Goal: Task Accomplishment & Management: Use online tool/utility

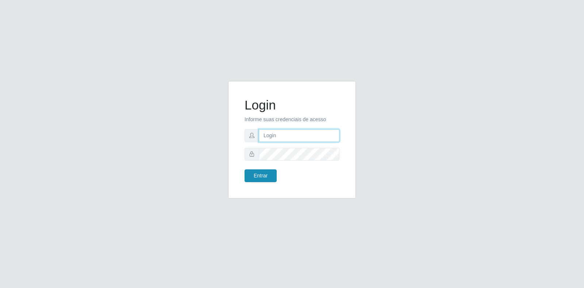
type input "[EMAIL_ADDRESS][DOMAIN_NAME]"
click at [259, 174] on button "Entrar" at bounding box center [260, 175] width 32 height 13
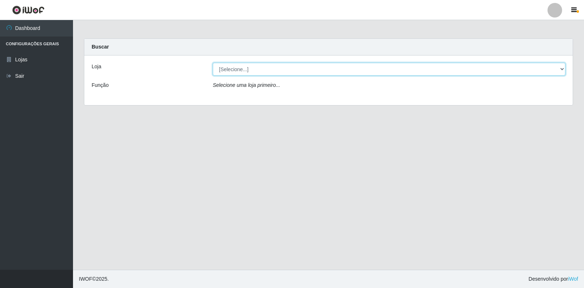
click at [323, 65] on select "[Selecione...] Atacado Vem - Loja 30 Laranjeiras Velha" at bounding box center [389, 69] width 352 height 13
click at [213, 63] on select "[Selecione...] Atacado Vem - Loja 30 Laranjeiras Velha" at bounding box center [389, 69] width 352 height 13
click at [319, 68] on select "[Selecione...] Atacado Vem - Loja 30 Laranjeiras Velha" at bounding box center [389, 69] width 352 height 13
select select "495"
click at [213, 63] on select "[Selecione...] Atacado Vem - Loja 30 Laranjeiras Velha" at bounding box center [389, 69] width 352 height 13
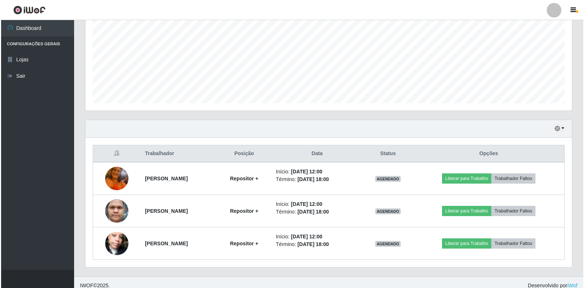
scroll to position [164, 0]
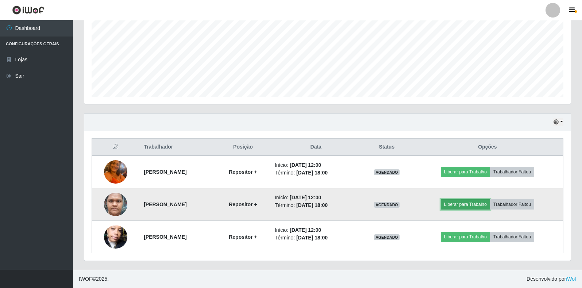
click at [460, 205] on button "Liberar para Trabalho" at bounding box center [465, 204] width 49 height 10
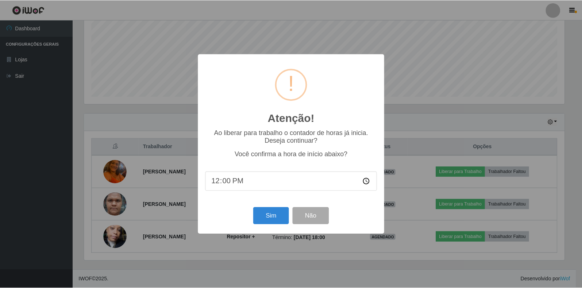
scroll to position [151, 482]
click at [277, 218] on button "Sim" at bounding box center [271, 215] width 35 height 17
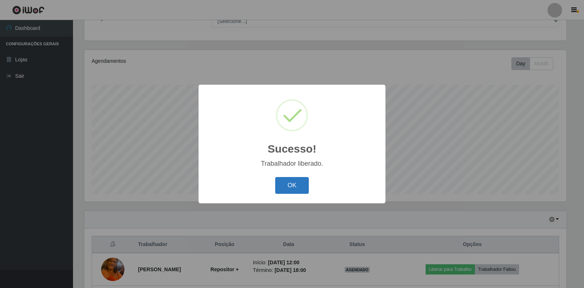
click at [300, 183] on button "OK" at bounding box center [292, 185] width 34 height 17
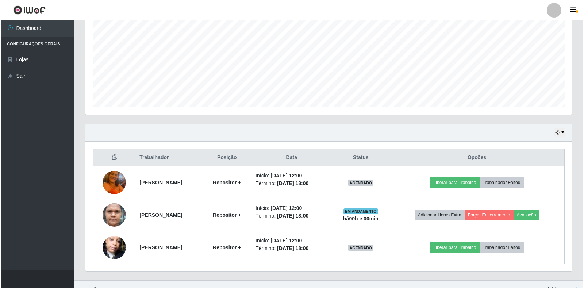
scroll to position [164, 0]
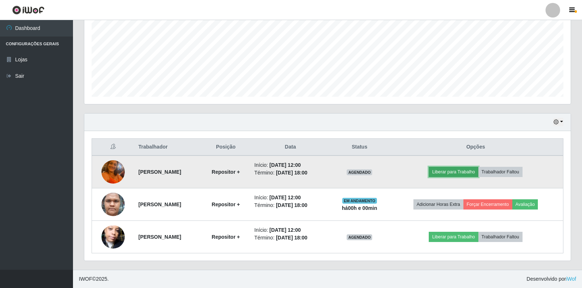
click at [453, 170] on button "Liberar para Trabalho" at bounding box center [453, 172] width 49 height 10
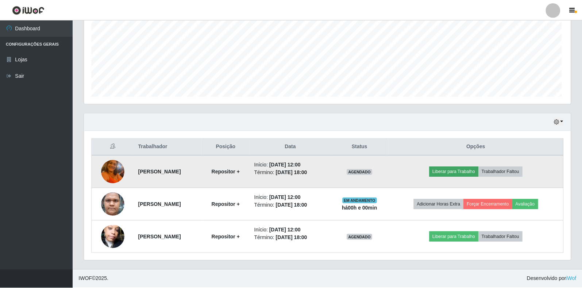
scroll to position [151, 482]
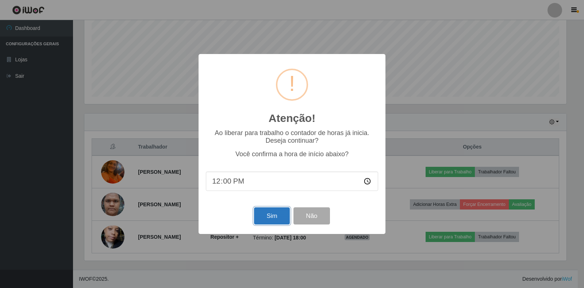
click at [275, 224] on button "Sim" at bounding box center [271, 215] width 35 height 17
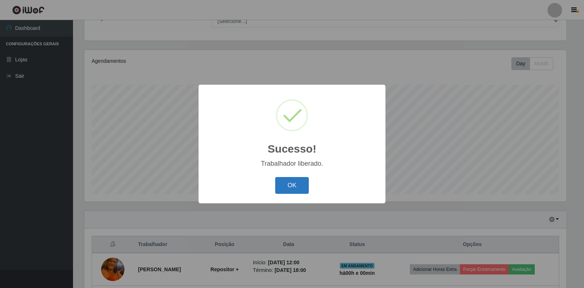
click at [303, 185] on button "OK" at bounding box center [292, 185] width 34 height 17
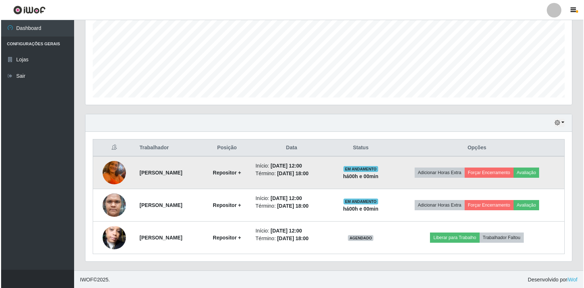
scroll to position [164, 0]
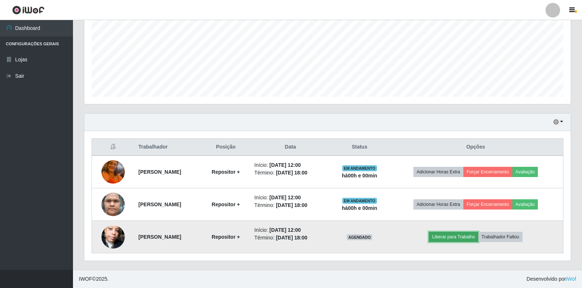
click at [478, 239] on button "Liberar para Trabalho" at bounding box center [453, 237] width 49 height 10
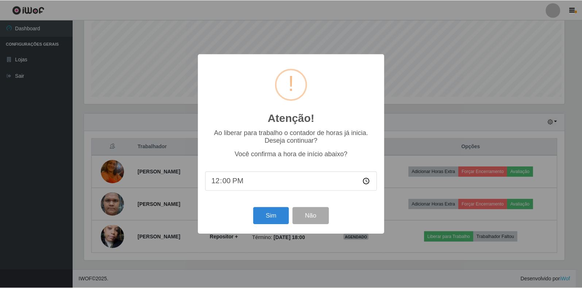
scroll to position [151, 482]
click at [274, 214] on button "Sim" at bounding box center [271, 215] width 35 height 17
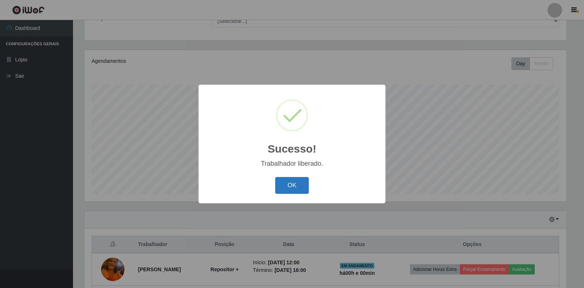
drag, startPoint x: 293, startPoint y: 178, endPoint x: 293, endPoint y: 183, distance: 5.5
click at [293, 178] on button "OK" at bounding box center [292, 185] width 34 height 17
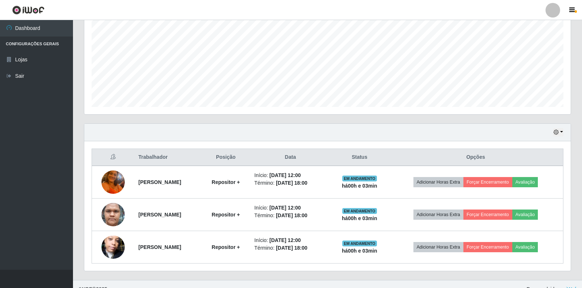
scroll to position [164, 0]
